Goal: Task Accomplishment & Management: Manage account settings

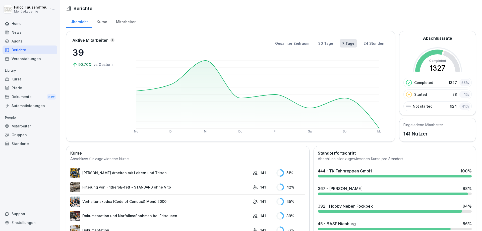
click at [10, 23] on div "Home" at bounding box center [30, 23] width 55 height 9
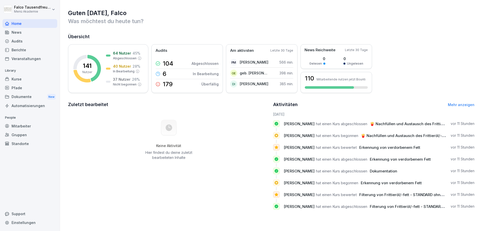
click at [21, 49] on div "Berichte" at bounding box center [30, 49] width 55 height 9
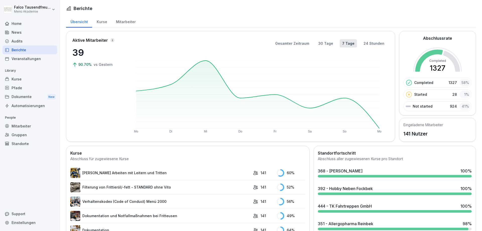
click at [117, 19] on div "Mitarbeiter" at bounding box center [126, 21] width 29 height 13
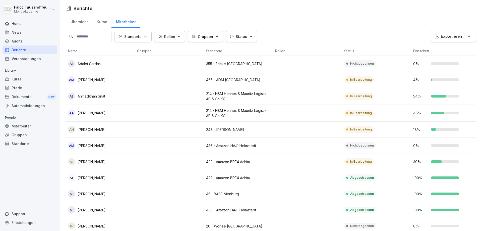
click at [248, 32] on button "Status" at bounding box center [241, 36] width 31 height 11
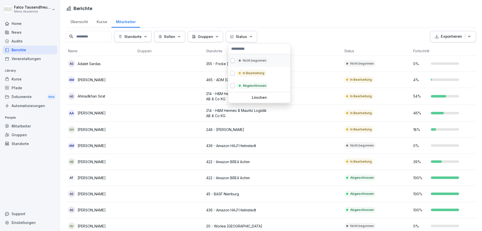
click at [245, 56] on div "Nicht begonnen" at bounding box center [259, 60] width 62 height 13
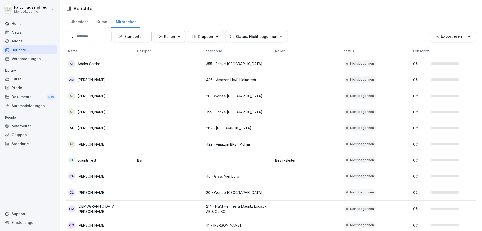
click at [326, 9] on html "[PERSON_NAME] Menü Akademie Home News Audits Berichte Veranstaltungen Library K…" at bounding box center [241, 115] width 482 height 231
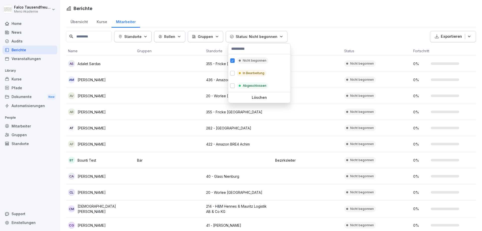
click at [307, 30] on html "[PERSON_NAME] Menü Akademie Home News Audits Berichte Veranstaltungen Library K…" at bounding box center [241, 115] width 482 height 231
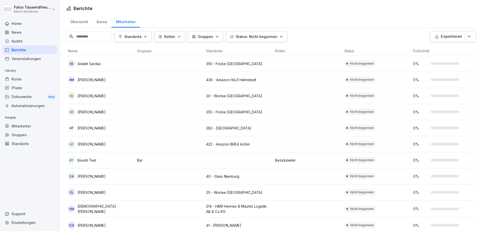
click at [196, 149] on html "[PERSON_NAME] Menü Akademie Home News Audits Berichte Veranstaltungen Library K…" at bounding box center [241, 115] width 482 height 231
drag, startPoint x: 482, startPoint y: 70, endPoint x: 481, endPoint y: 75, distance: 5.6
click at [481, 75] on html "[PERSON_NAME] Menü Akademie Home News Audits Berichte Veranstaltungen Library K…" at bounding box center [241, 115] width 482 height 231
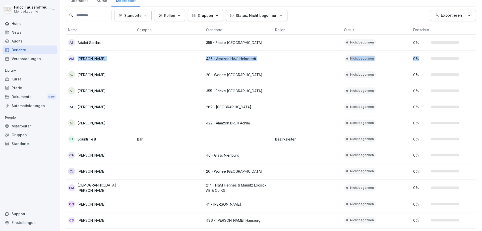
scroll to position [16, 0]
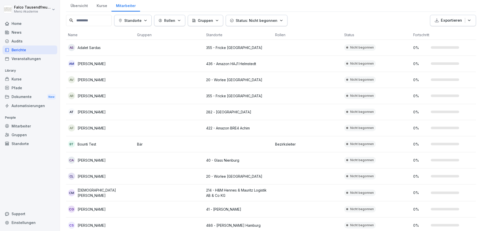
click at [374, 24] on div "Standorte Rollen Gruppen Status: Nicht begonnen Exportieren" at bounding box center [271, 20] width 410 height 11
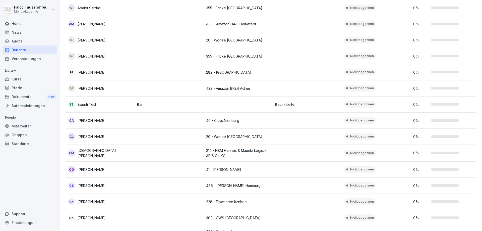
scroll to position [0, 0]
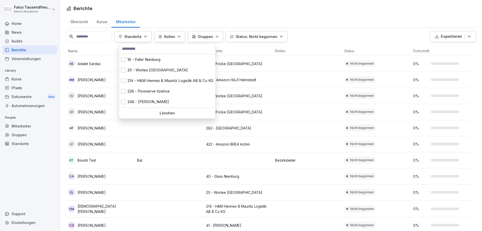
click at [147, 36] on icon "button" at bounding box center [146, 37] width 4 height 4
drag, startPoint x: 161, startPoint y: 115, endPoint x: 141, endPoint y: 165, distance: 53.2
click at [141, 118] on div "Löschen" at bounding box center [167, 113] width 96 height 11
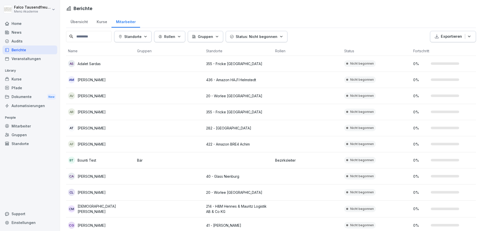
click at [82, 19] on div "Übersicht" at bounding box center [79, 21] width 26 height 13
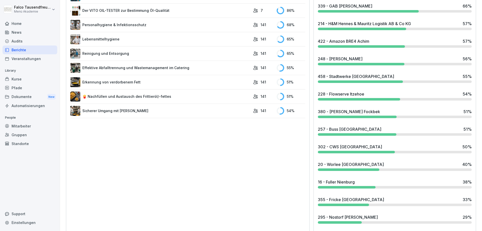
scroll to position [303, 0]
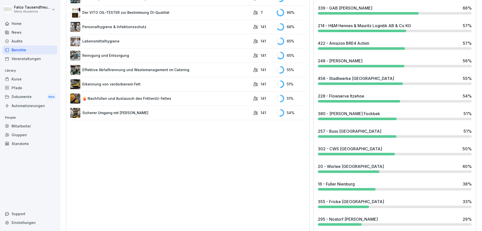
click at [347, 96] on div "228 - Flowserve Itzehoe" at bounding box center [341, 96] width 46 height 6
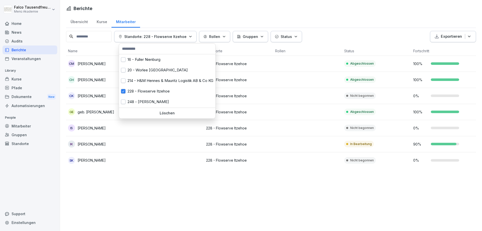
click at [184, 37] on p "Standorte: 228 - Flowserve Itzehoe" at bounding box center [155, 36] width 62 height 5
click at [121, 91] on button "button" at bounding box center [123, 91] width 5 height 5
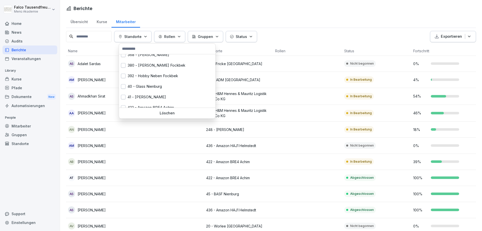
scroll to position [146, 0]
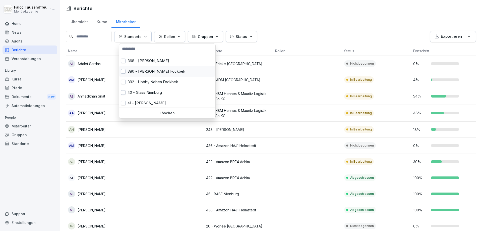
click at [149, 74] on div "380 - [PERSON_NAME] Fockbek" at bounding box center [167, 71] width 96 height 11
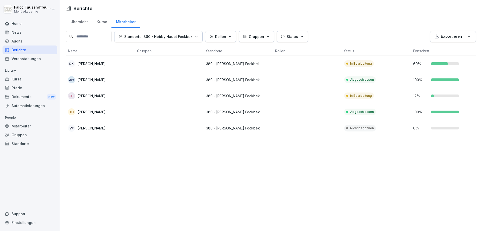
click at [176, 210] on html "[PERSON_NAME] Menü Akademie Home News Audits Berichte Veranstaltungen Library K…" at bounding box center [241, 115] width 482 height 231
